Goal: Task Accomplishment & Management: Contribute content

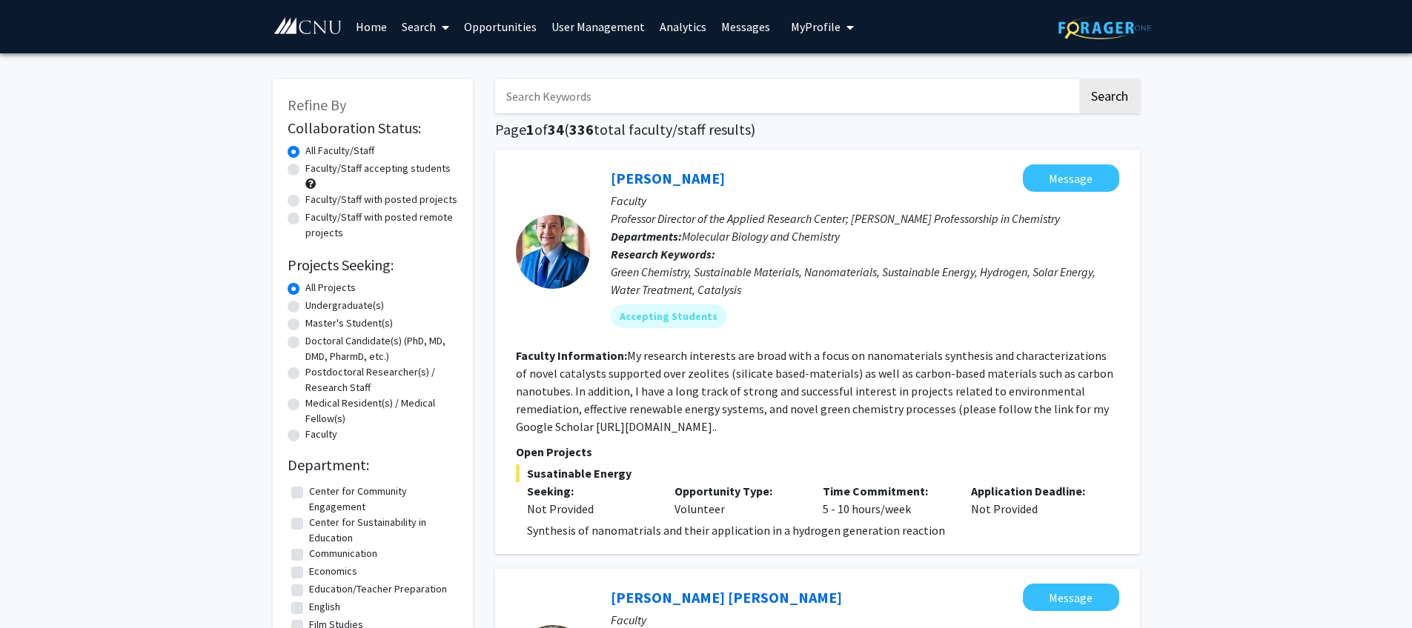
click at [511, 30] on link "Opportunities" at bounding box center [499, 27] width 87 height 52
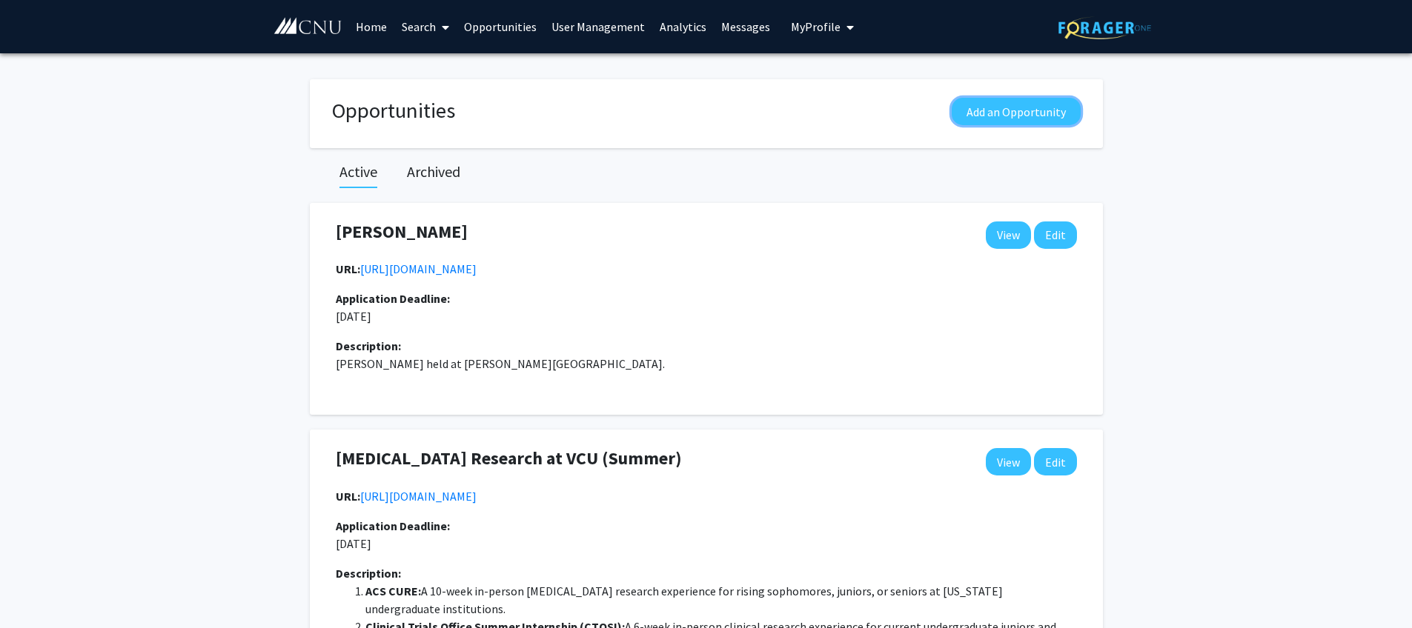
click at [1011, 111] on button "Add an Opportunity" at bounding box center [1016, 111] width 129 height 27
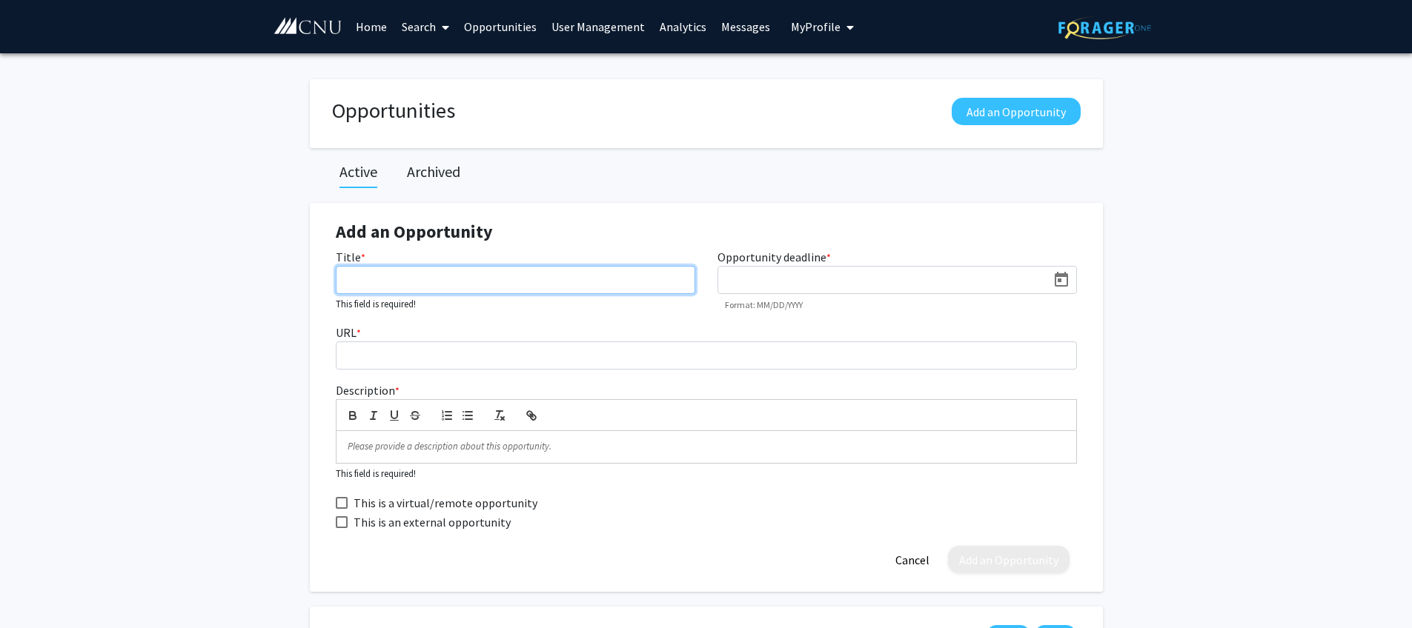
click at [590, 282] on input "Title *" at bounding box center [515, 280] width 359 height 28
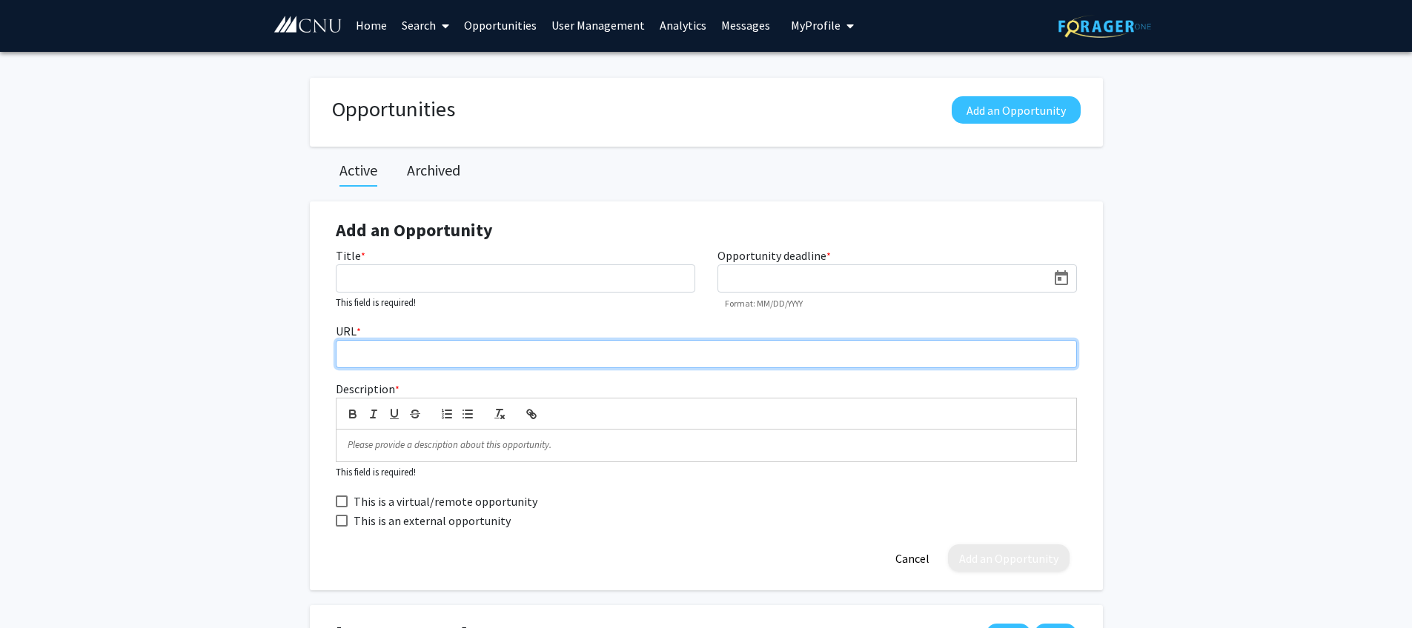
click at [611, 362] on input "URL *" at bounding box center [706, 354] width 741 height 28
paste input "[URL][DOMAIN_NAME]"
type input "[URL][DOMAIN_NAME]"
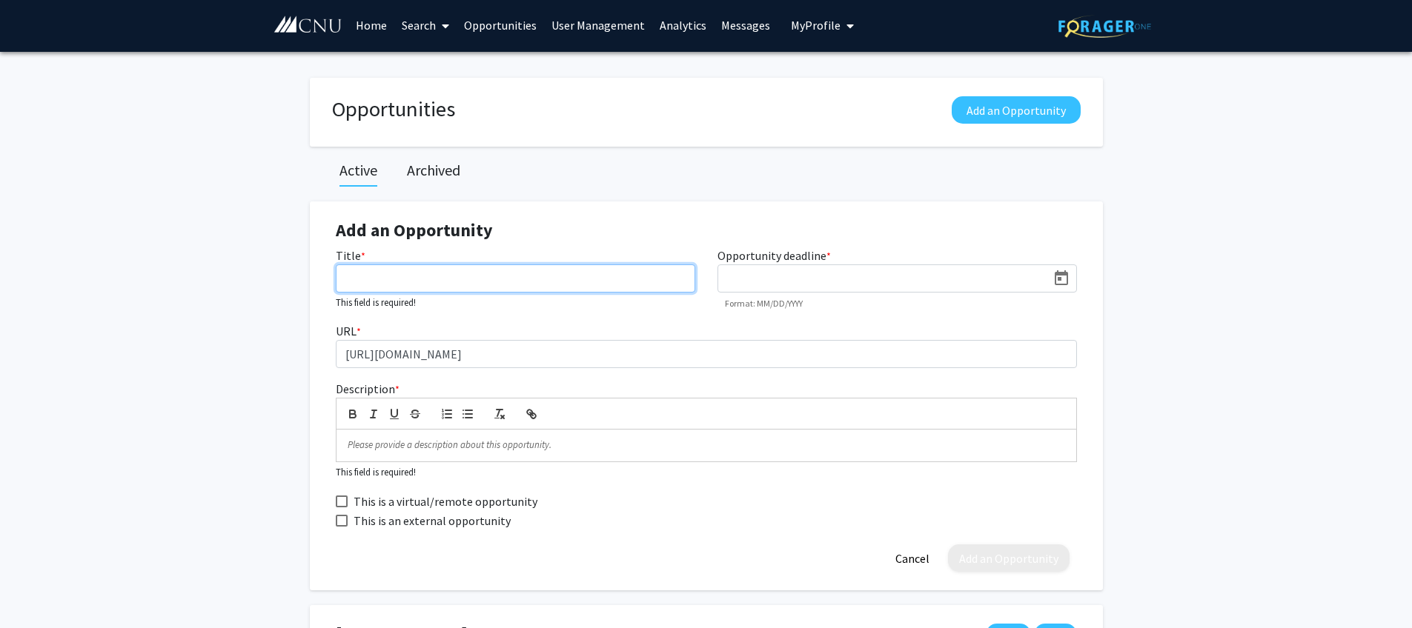
click at [568, 282] on input "Title *" at bounding box center [515, 279] width 359 height 28
type input "[PERSON_NAME]"
click at [1060, 278] on icon "Open calendar" at bounding box center [1061, 277] width 13 height 15
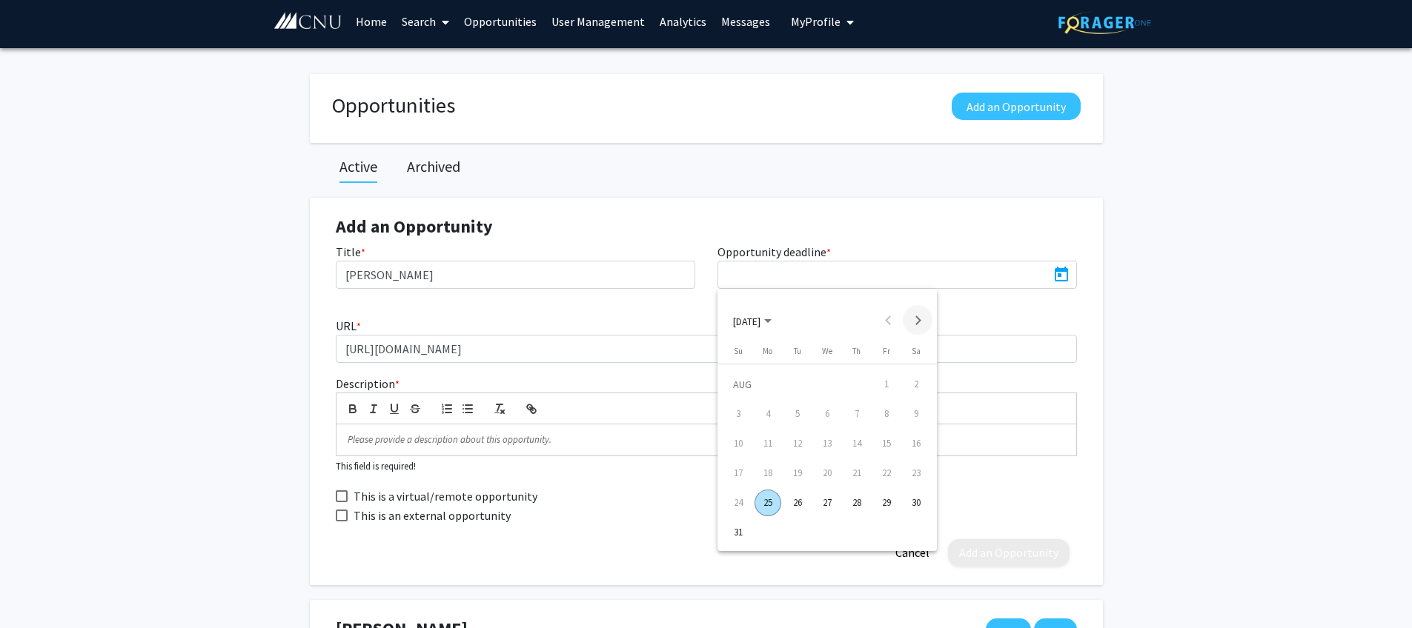
click at [921, 322] on button "Next month" at bounding box center [918, 320] width 30 height 30
click at [921, 323] on button "Next month" at bounding box center [918, 320] width 30 height 30
click at [826, 414] on div "8" at bounding box center [827, 414] width 27 height 27
type input "[DATE]"
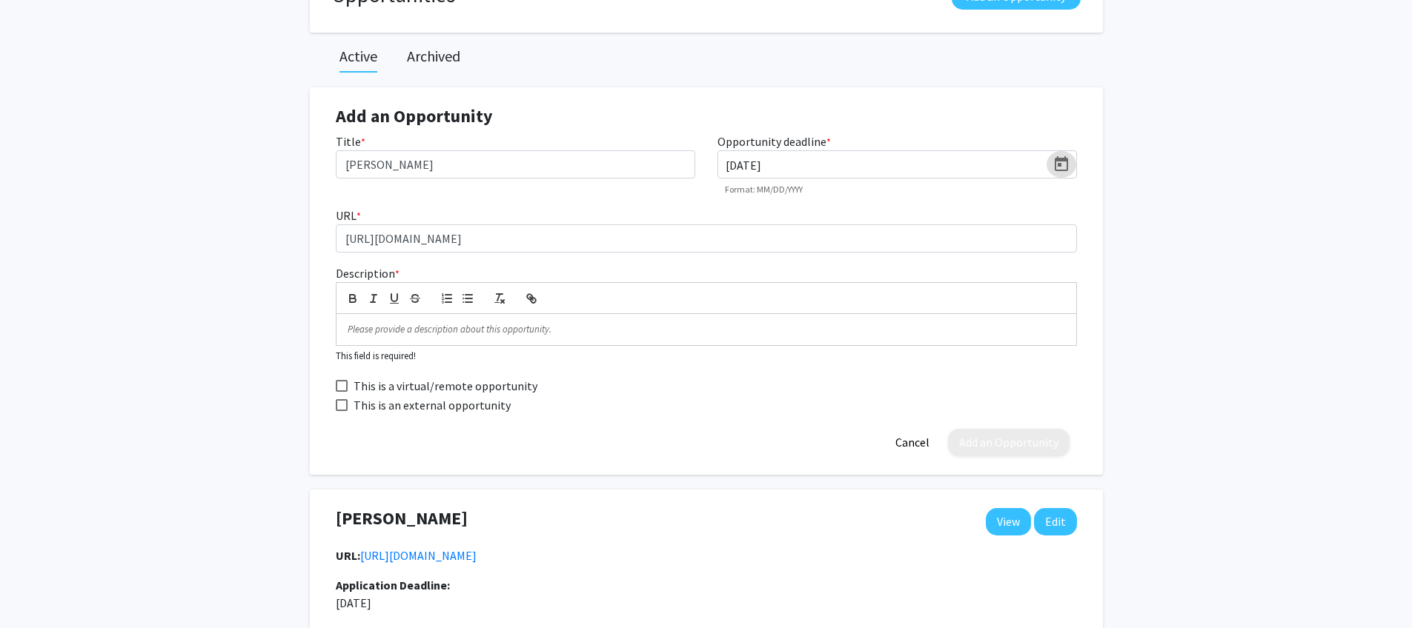
scroll to position [94, 0]
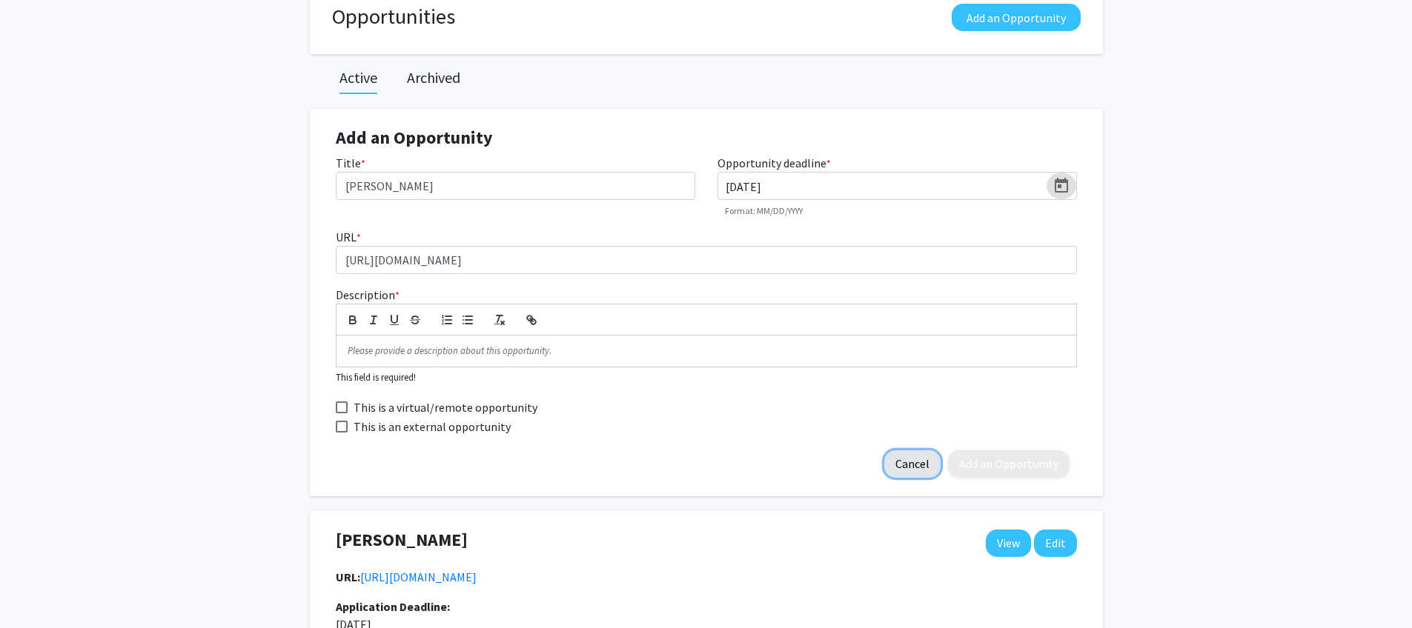
click at [915, 464] on button "Cancel" at bounding box center [912, 464] width 56 height 27
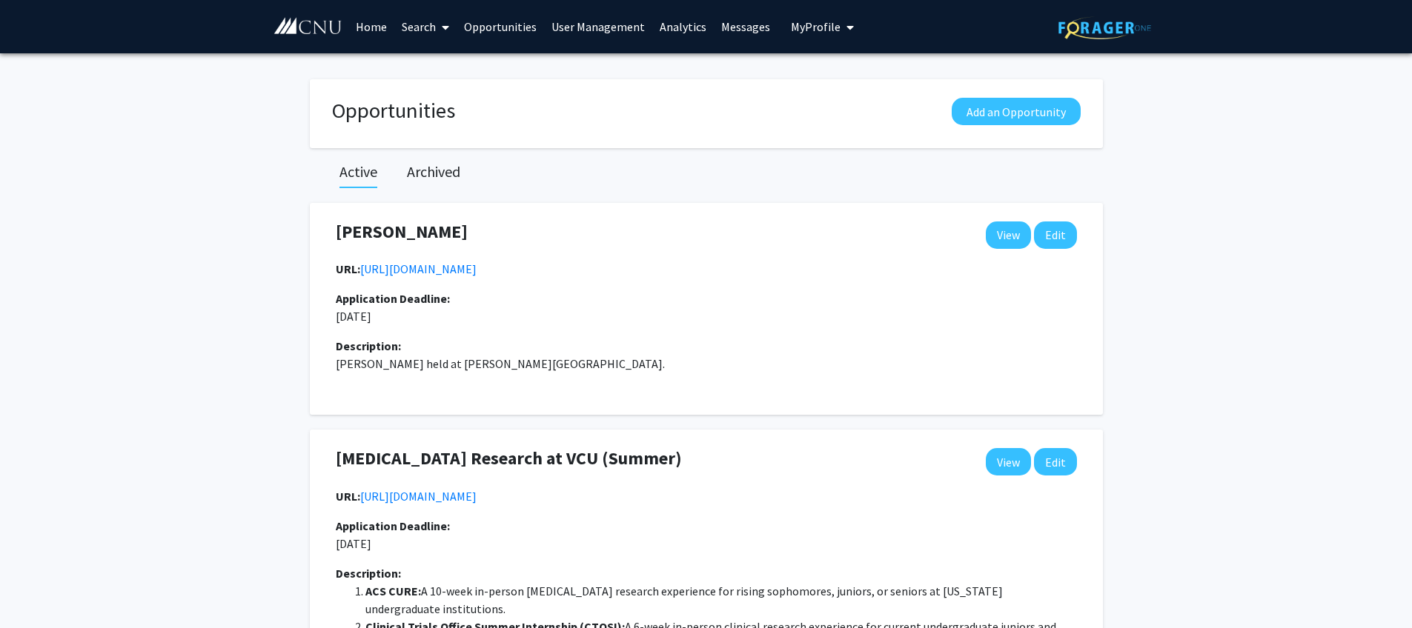
scroll to position [0, 0]
click at [1042, 110] on button "Add an Opportunity" at bounding box center [1016, 111] width 129 height 27
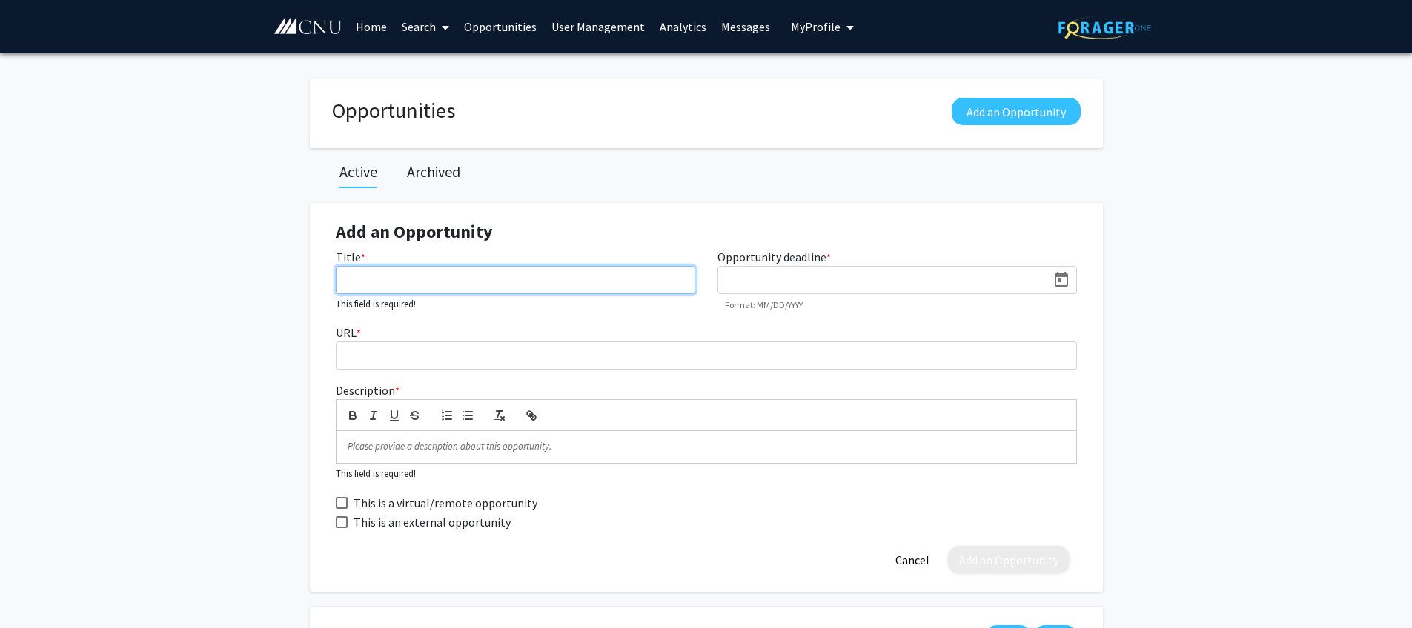
click at [460, 279] on input "Title *" at bounding box center [515, 280] width 359 height 28
type input "[PERSON_NAME]"
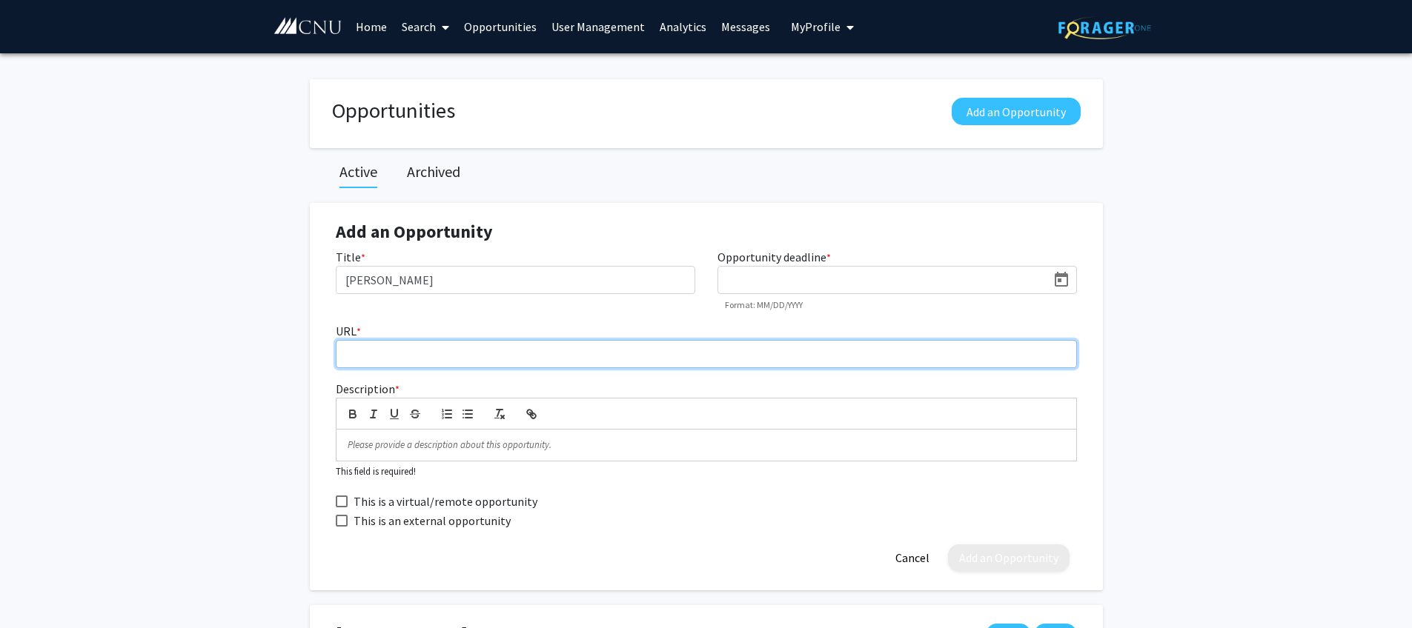
drag, startPoint x: 585, startPoint y: 358, endPoint x: 599, endPoint y: 354, distance: 13.8
click at [585, 358] on input "URL *" at bounding box center [706, 354] width 741 height 28
paste input "[URL][PERSON_NAME][DOMAIN_NAME]"
type input "[URL][PERSON_NAME][DOMAIN_NAME]"
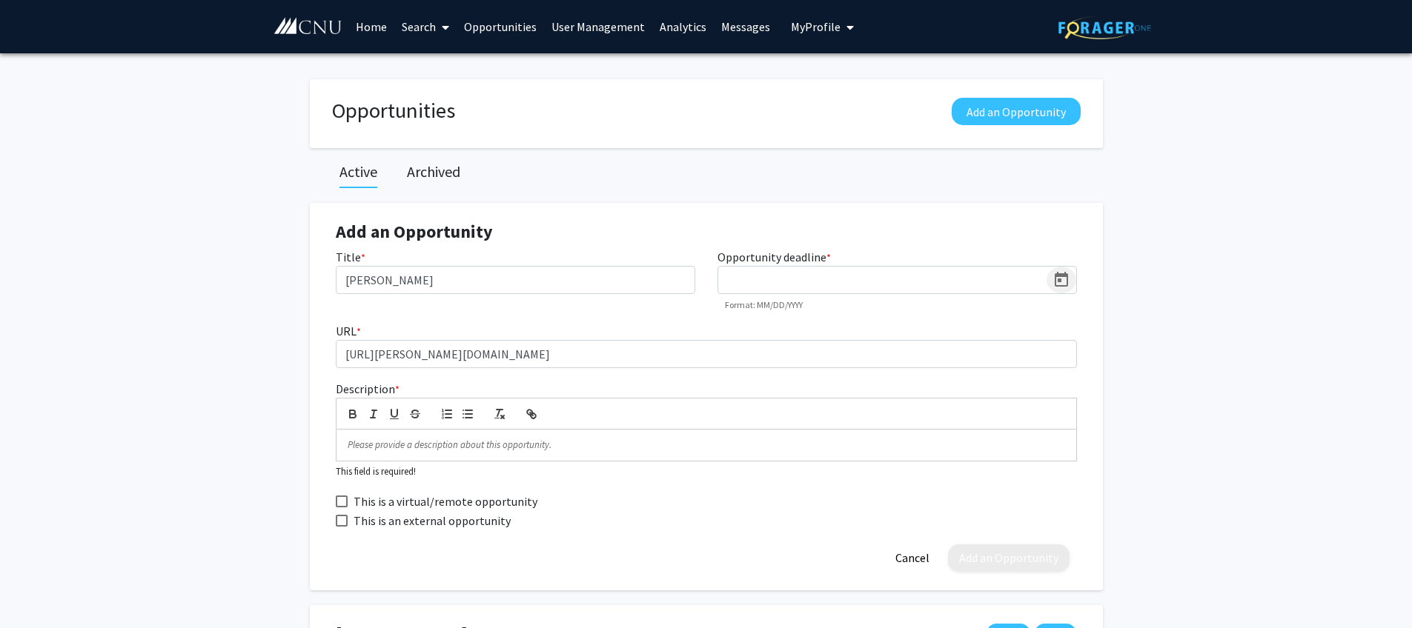
click at [1061, 274] on icon "Open calendar" at bounding box center [1061, 279] width 13 height 15
click at [918, 321] on button "Next month" at bounding box center [918, 326] width 30 height 30
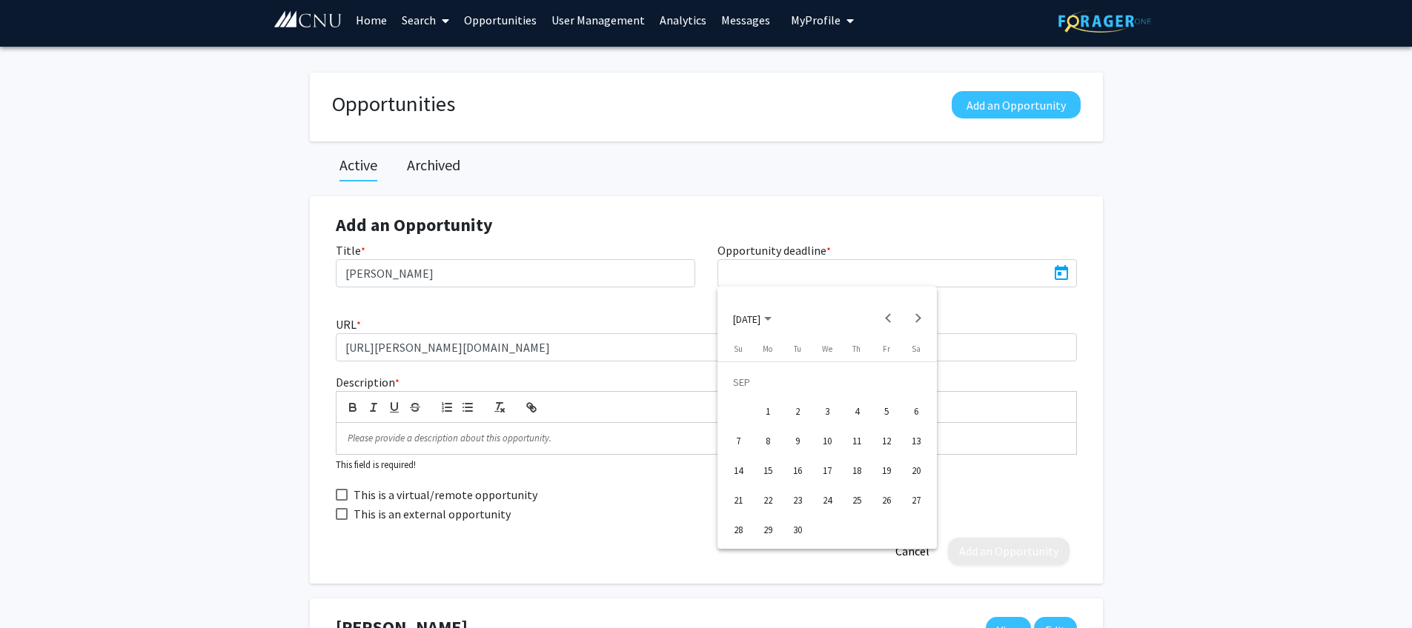
scroll to position [7, 0]
click at [772, 471] on div "15" at bounding box center [767, 471] width 27 height 27
type input "[DATE]"
click at [396, 443] on p at bounding box center [706, 437] width 717 height 13
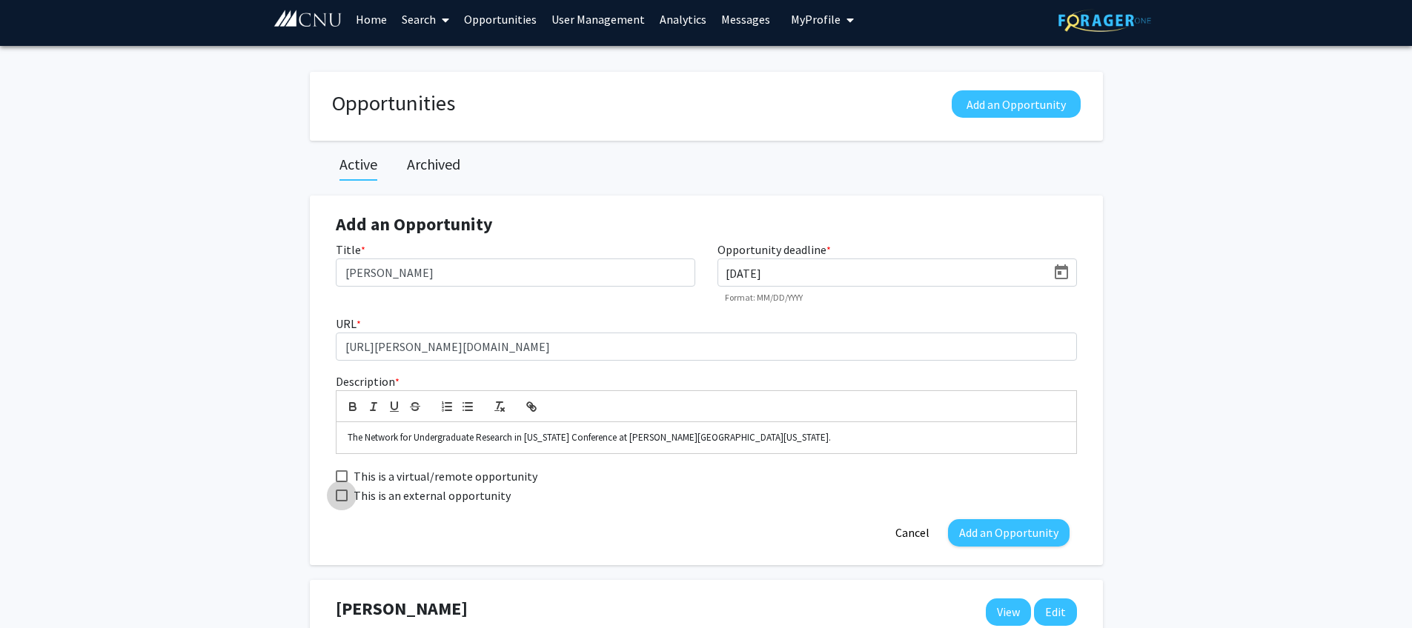
click at [405, 501] on span "This is an external opportunity" at bounding box center [431, 496] width 157 height 18
click at [342, 502] on input "This is an external opportunity" at bounding box center [341, 502] width 1 height 1
checkbox input "true"
click at [1017, 539] on button "Add an Opportunity" at bounding box center [1009, 532] width 122 height 27
